Goal: Task Accomplishment & Management: Manage account settings

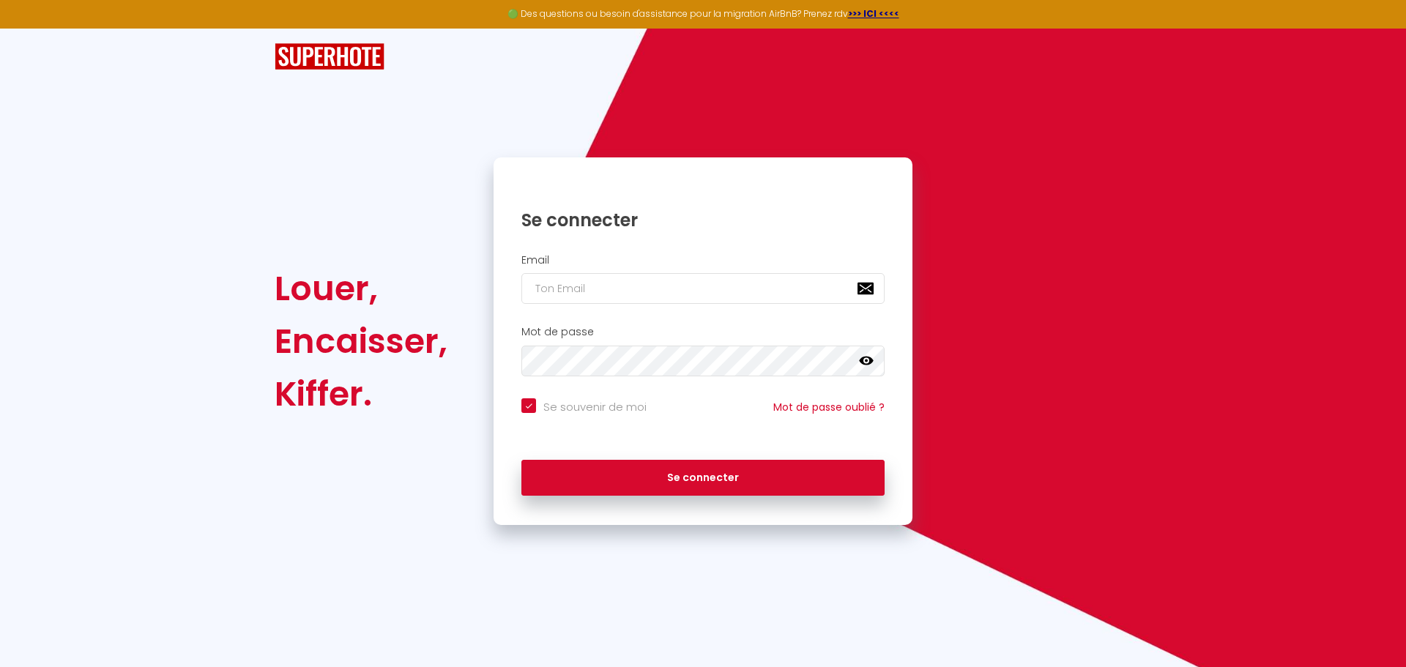
type input "g"
checkbox input "true"
type input "gr"
checkbox input "true"
type input "gre"
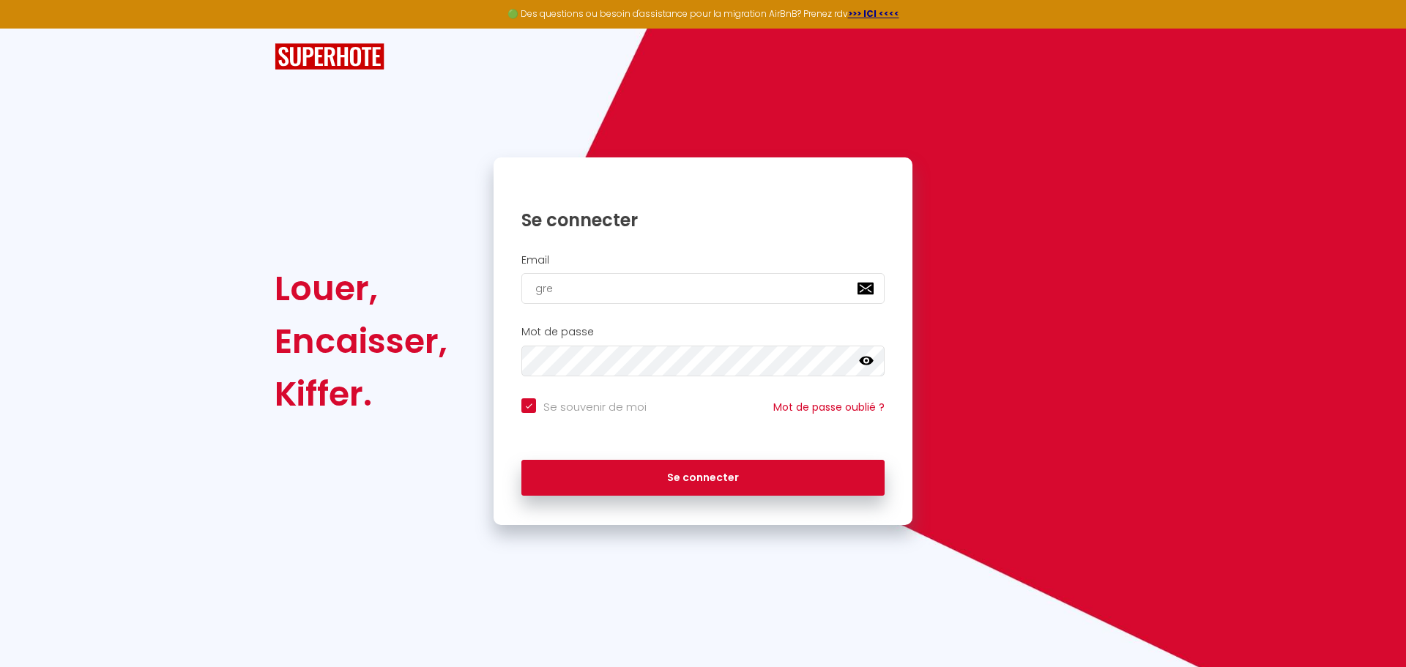
checkbox input "true"
type input "[PERSON_NAME]"
checkbox input "true"
type input "[PERSON_NAME]"
checkbox input "true"
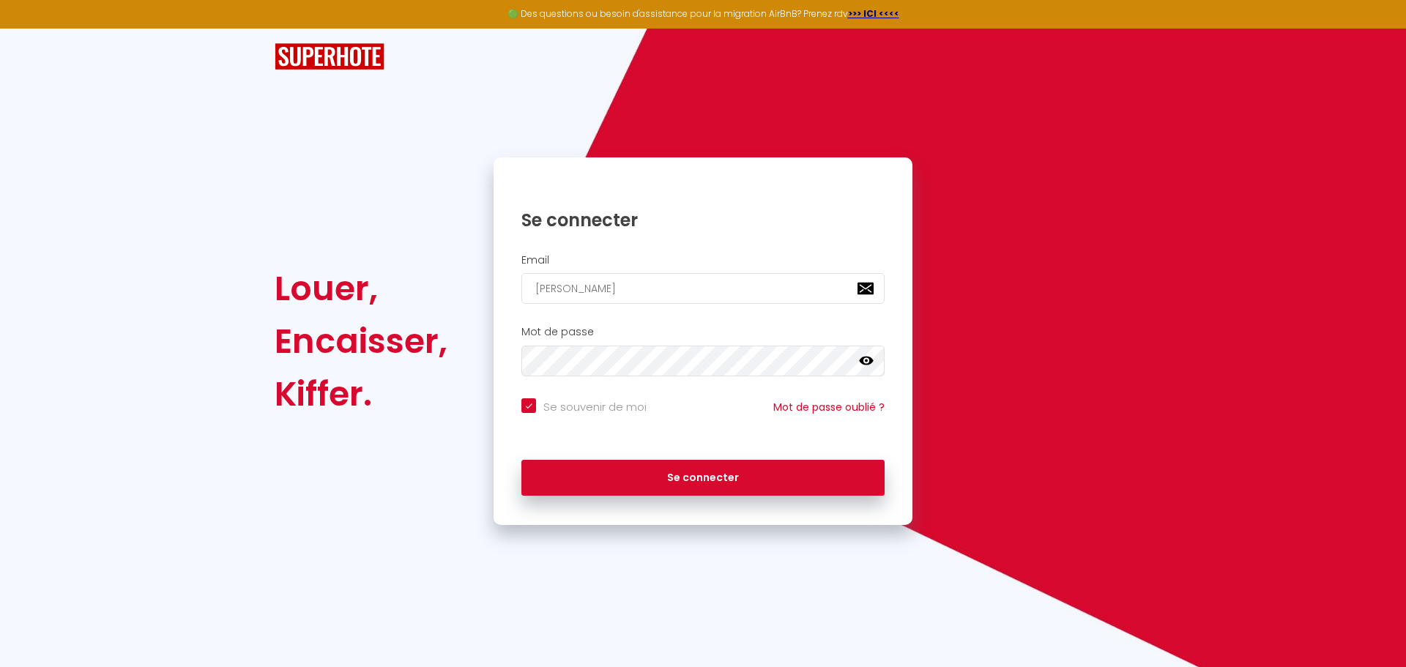
type input "[PERSON_NAME]"
checkbox input "true"
type input "[PERSON_NAME]"
checkbox input "true"
type input "[PERSON_NAME]."
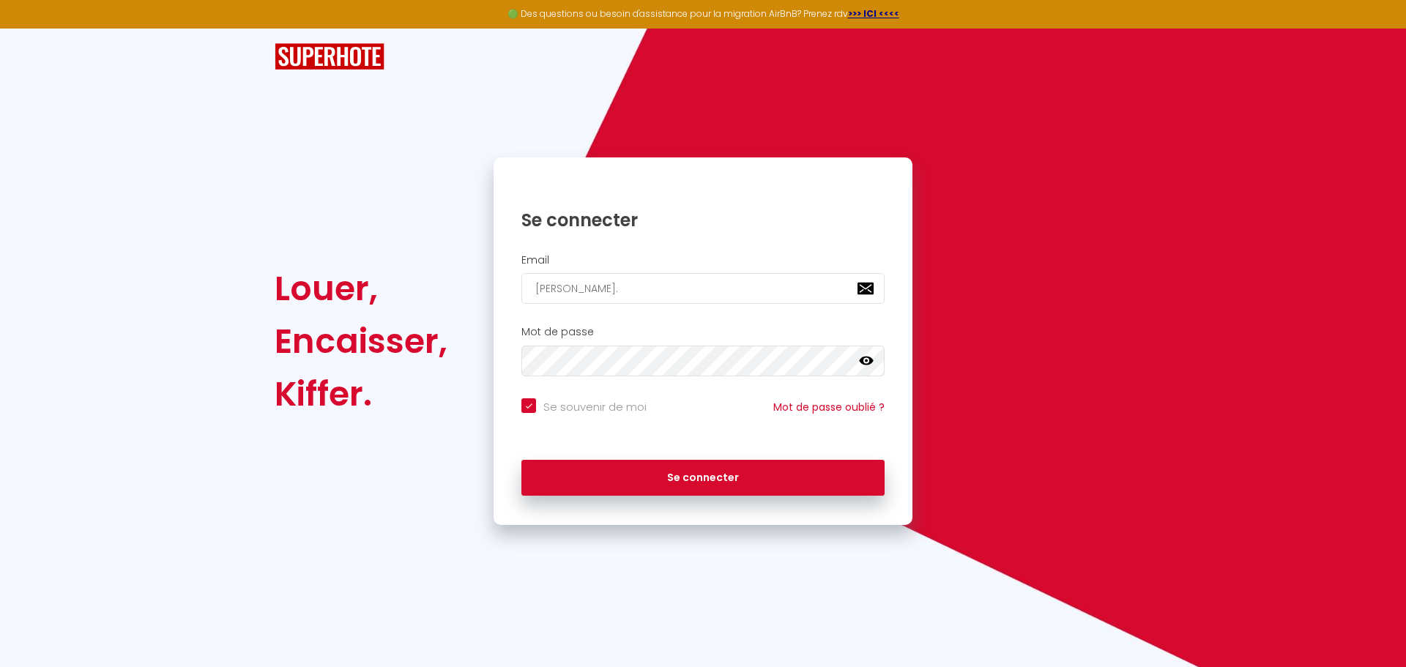
checkbox input "true"
type input "[PERSON_NAME].d"
checkbox input "true"
type input "[PERSON_NAME][DOMAIN_NAME]"
checkbox input "true"
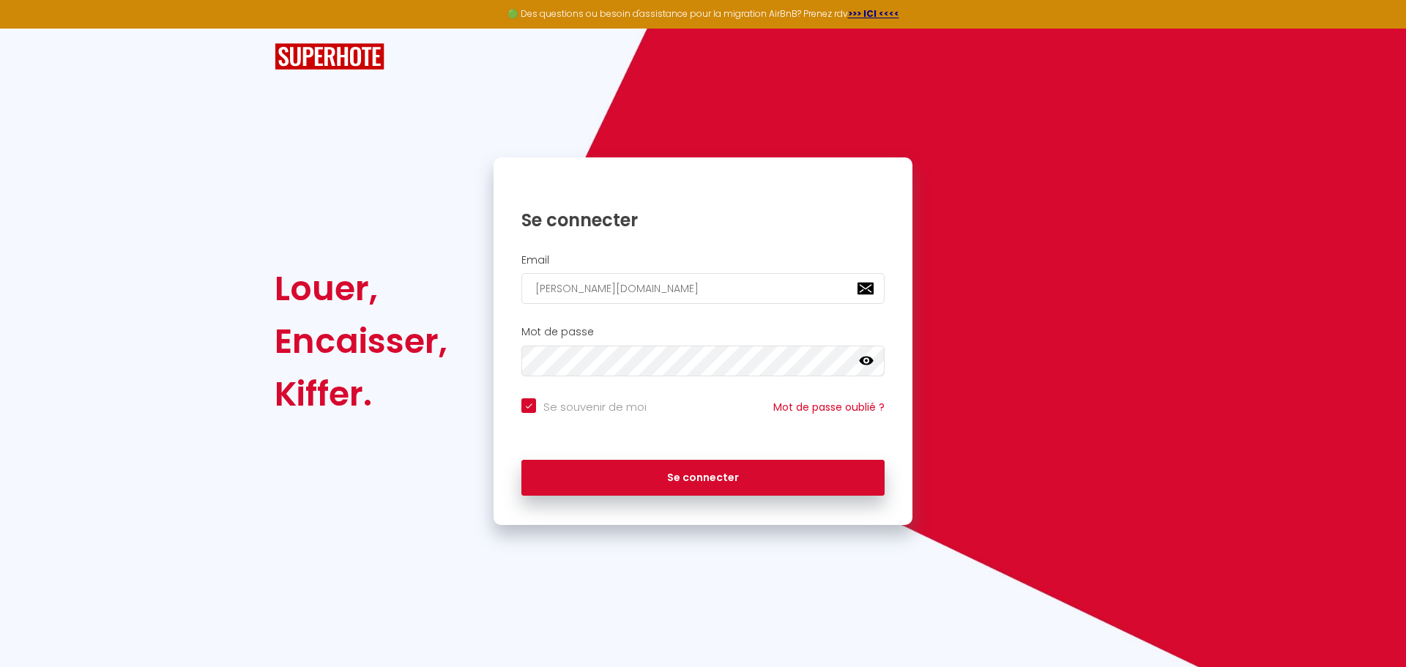
type input "[PERSON_NAME].del"
checkbox input "true"
type input "[PERSON_NAME].dela"
checkbox input "true"
type input "[PERSON_NAME].delat"
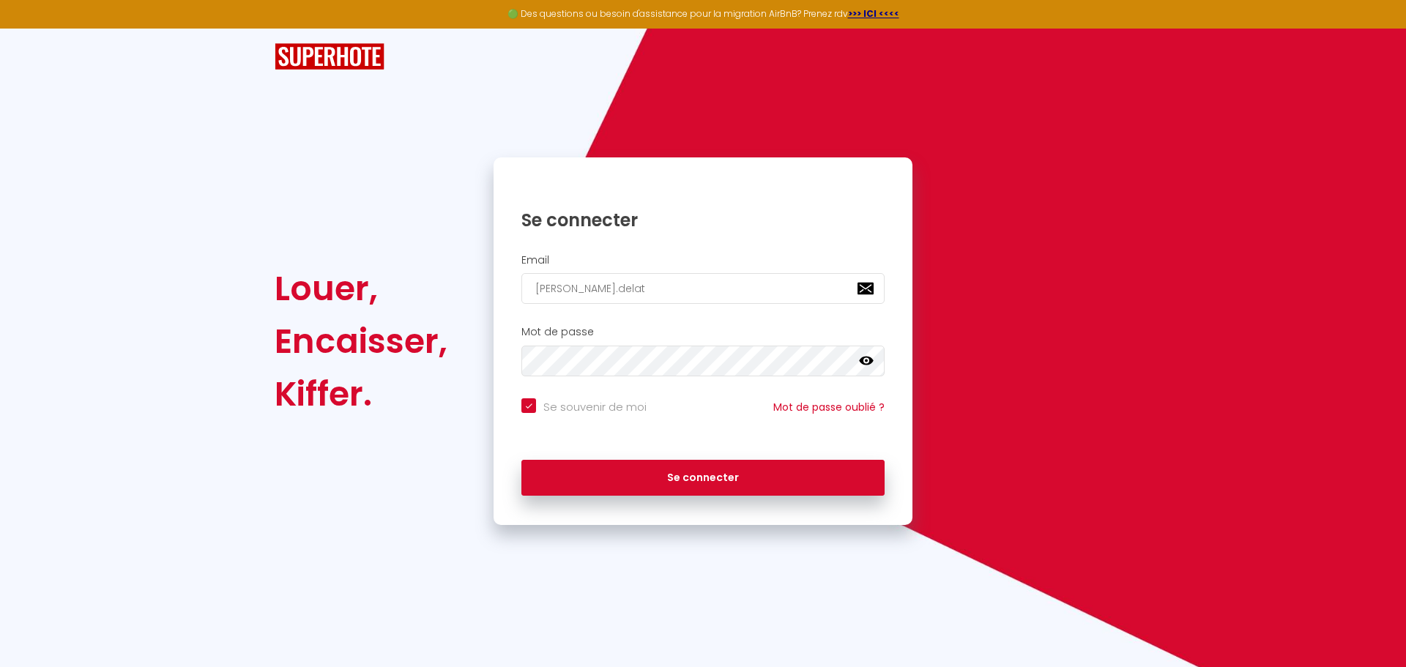
checkbox input "true"
type input "[PERSON_NAME].delatt"
checkbox input "true"
type input "[PERSON_NAME].delattr"
checkbox input "true"
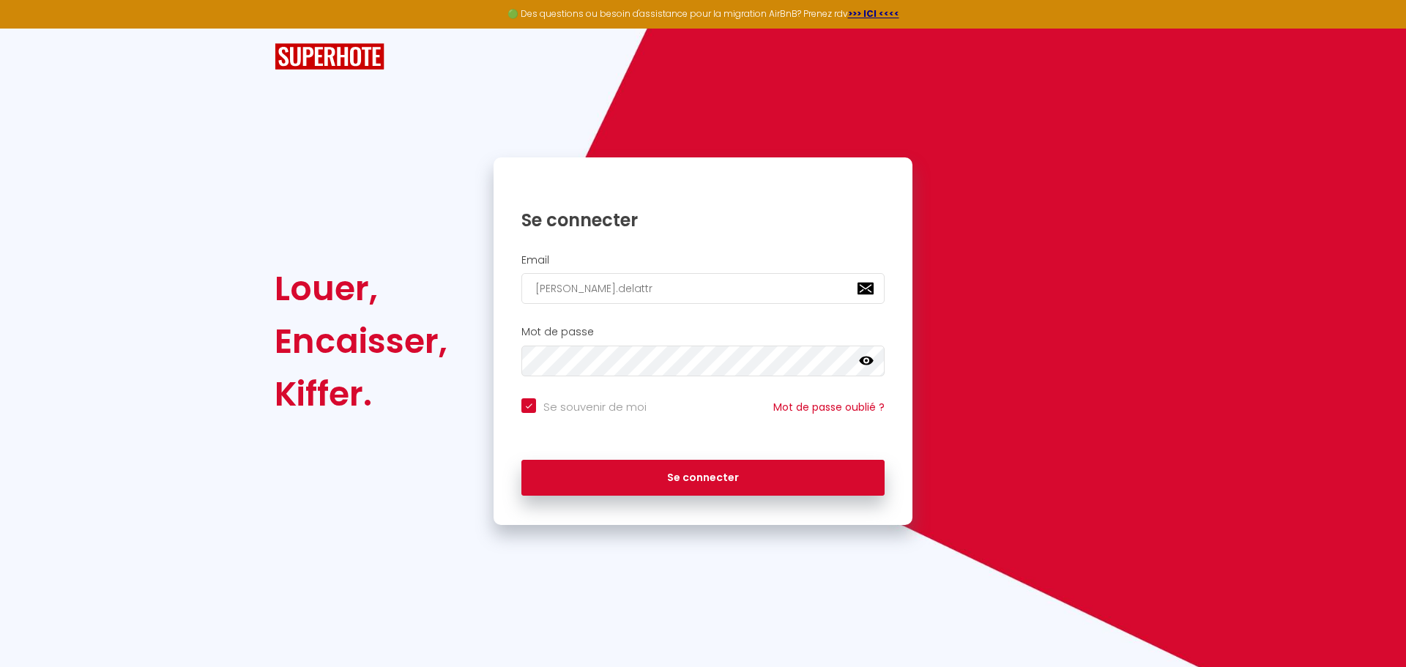
type input "[PERSON_NAME].[PERSON_NAME]"
checkbox input "true"
type input "[PERSON_NAME].[PERSON_NAME]@"
checkbox input "true"
type input "[PERSON_NAME].[PERSON_NAME]@l"
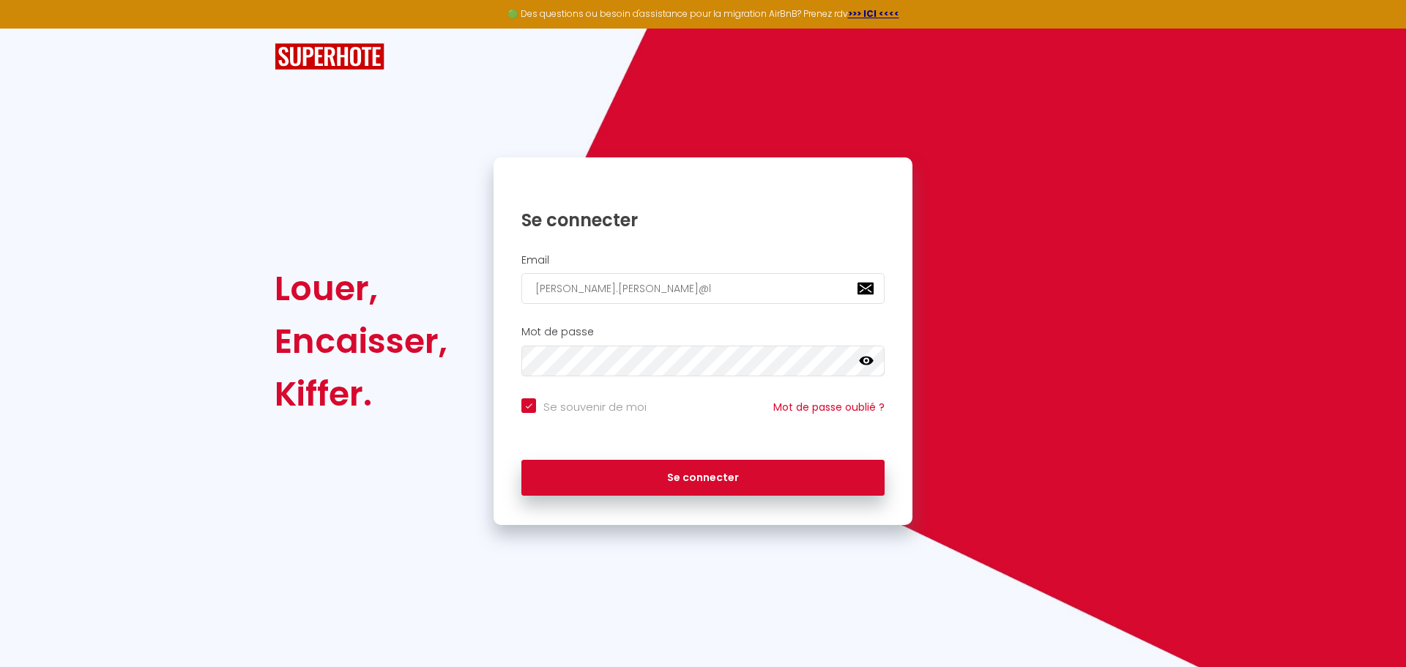
checkbox input "true"
type input "[PERSON_NAME].[PERSON_NAME]@li"
checkbox input "true"
type input "[PERSON_NAME].[PERSON_NAME]@liv"
checkbox input "true"
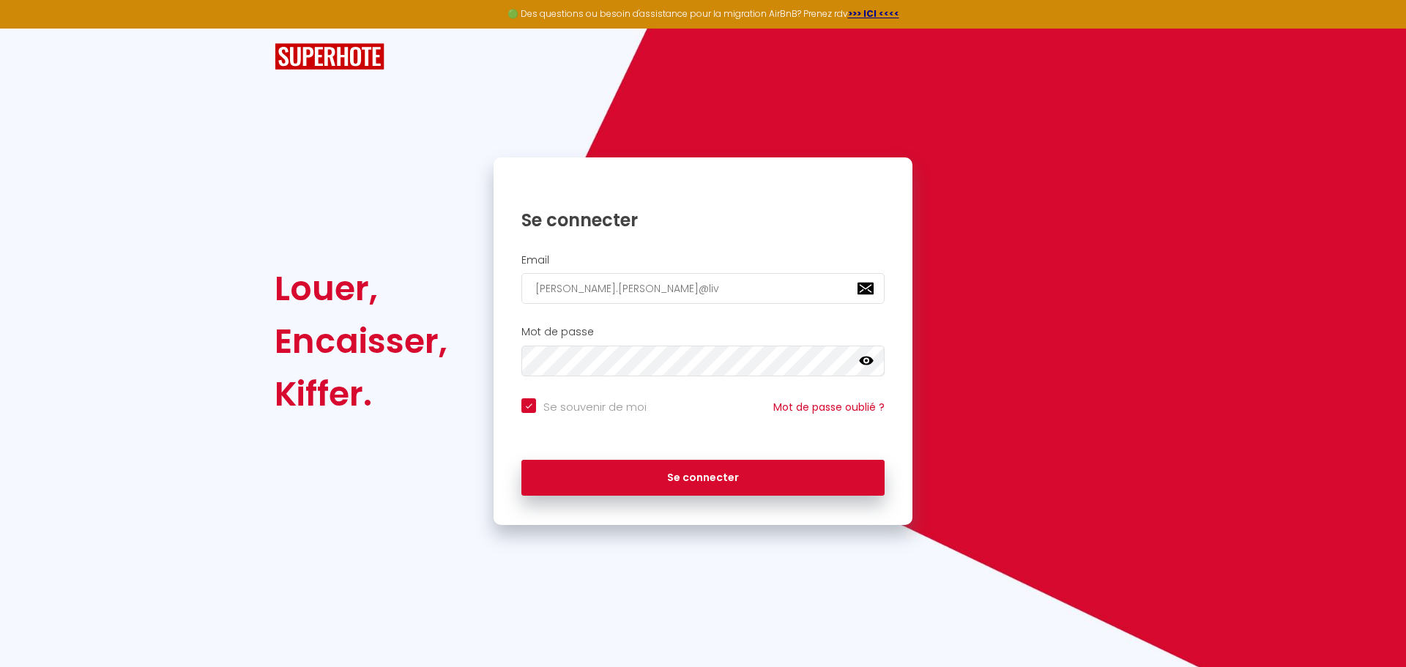
type input "[PERSON_NAME].[PERSON_NAME]@live"
checkbox input "true"
type input "[PERSON_NAME].[PERSON_NAME]@live."
checkbox input "true"
type input "[PERSON_NAME].[PERSON_NAME]@live.f"
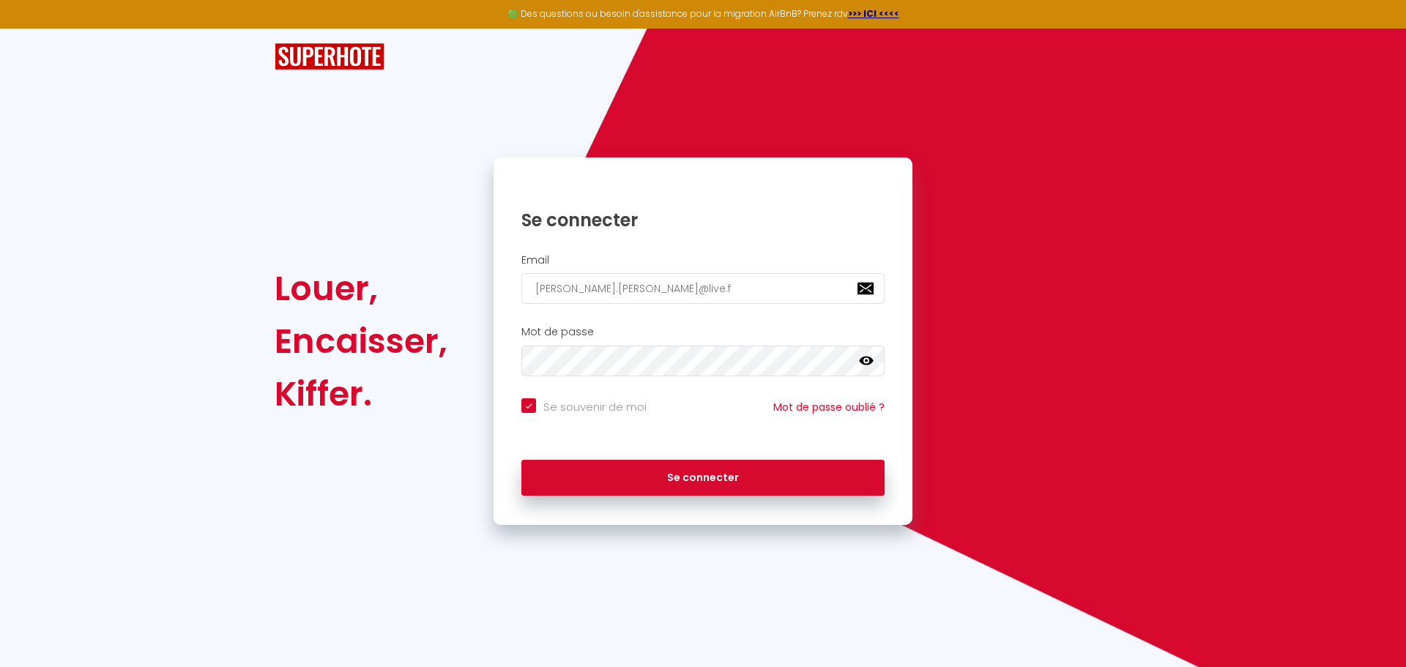
checkbox input "true"
type input "[PERSON_NAME][EMAIL_ADDRESS][PERSON_NAME][DOMAIN_NAME]"
checkbox input "true"
type input "[PERSON_NAME][EMAIL_ADDRESS][PERSON_NAME][DOMAIN_NAME]"
click at [521, 460] on button "Se connecter" at bounding box center [702, 478] width 363 height 37
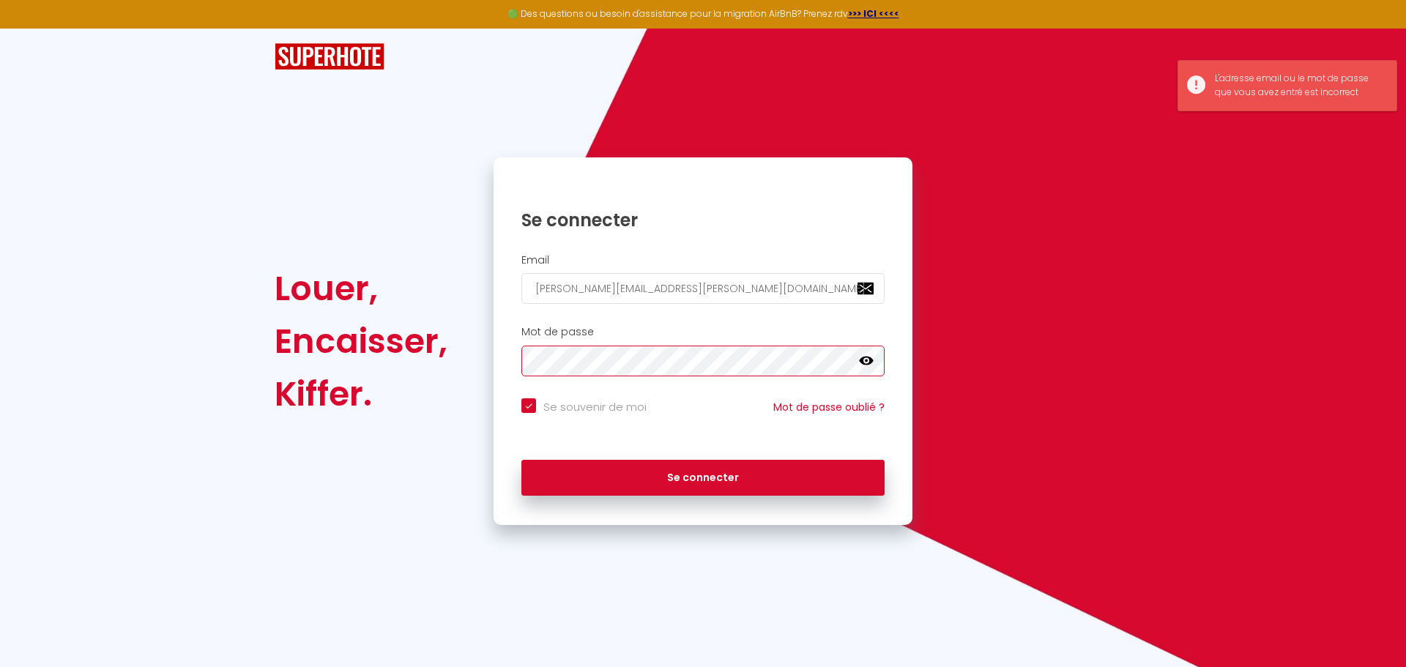
click at [451, 357] on div "Louer, Encaisser, [PERSON_NAME]. Se connecter Email [PERSON_NAME][EMAIL_ADDRESS…" at bounding box center [703, 341] width 876 height 368
click at [521, 460] on button "Se connecter" at bounding box center [702, 478] width 363 height 37
click at [425, 365] on div "Louer, Encaisser, [PERSON_NAME]. Se connecter Email [PERSON_NAME][EMAIL_ADDRESS…" at bounding box center [703, 341] width 876 height 368
click at [521, 460] on button "Se connecter" at bounding box center [702, 478] width 363 height 37
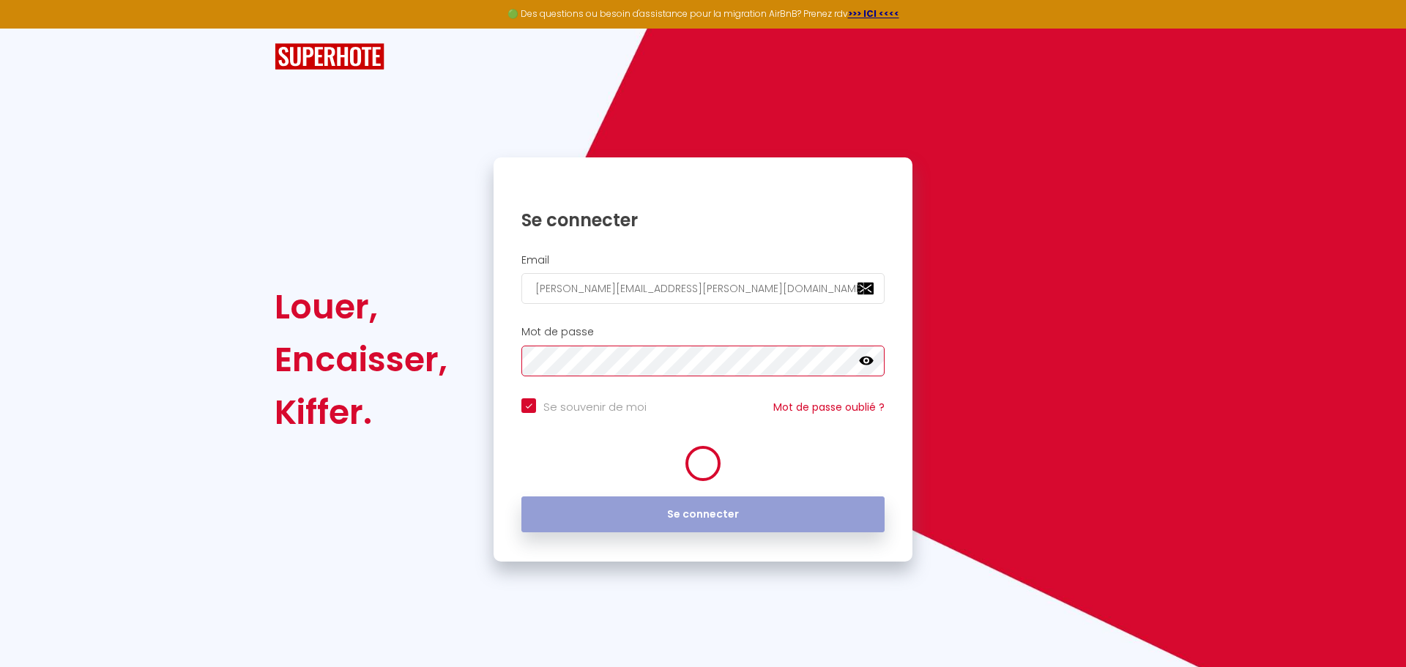
checkbox input "true"
